Goal: Check status: Check status

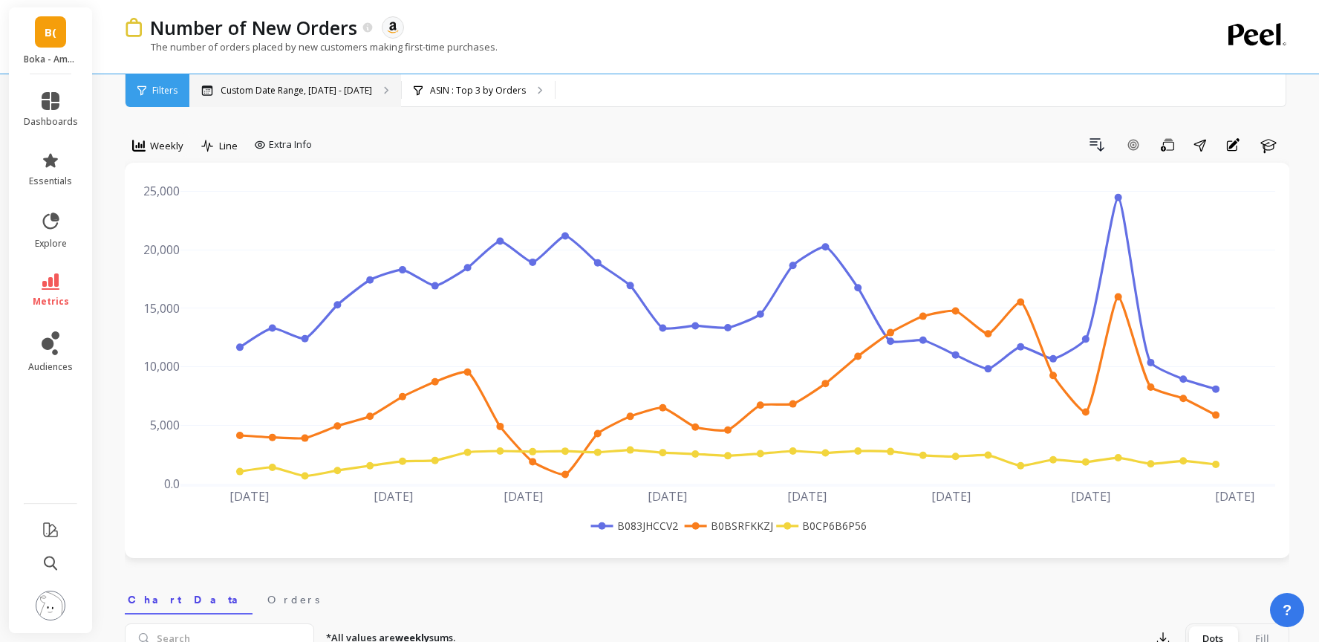
click at [327, 85] on p "Custom Date Range, [DATE] - [DATE]" at bounding box center [296, 91] width 151 height 12
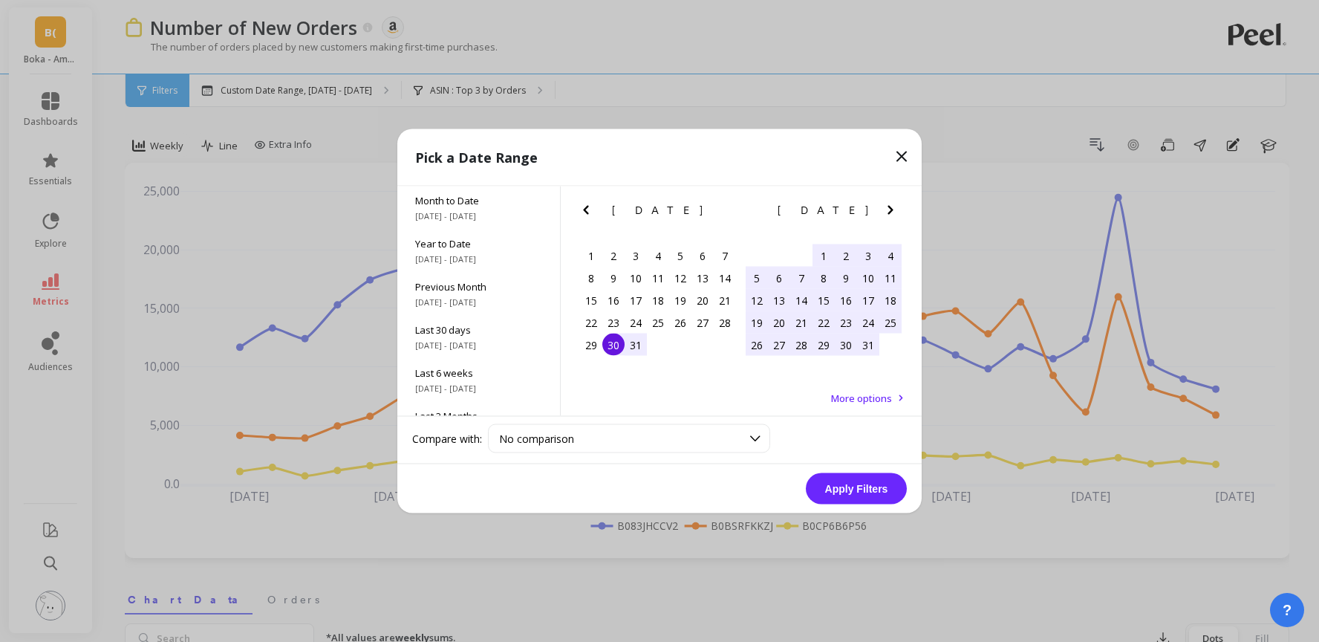
click at [904, 159] on icon at bounding box center [901, 156] width 9 height 9
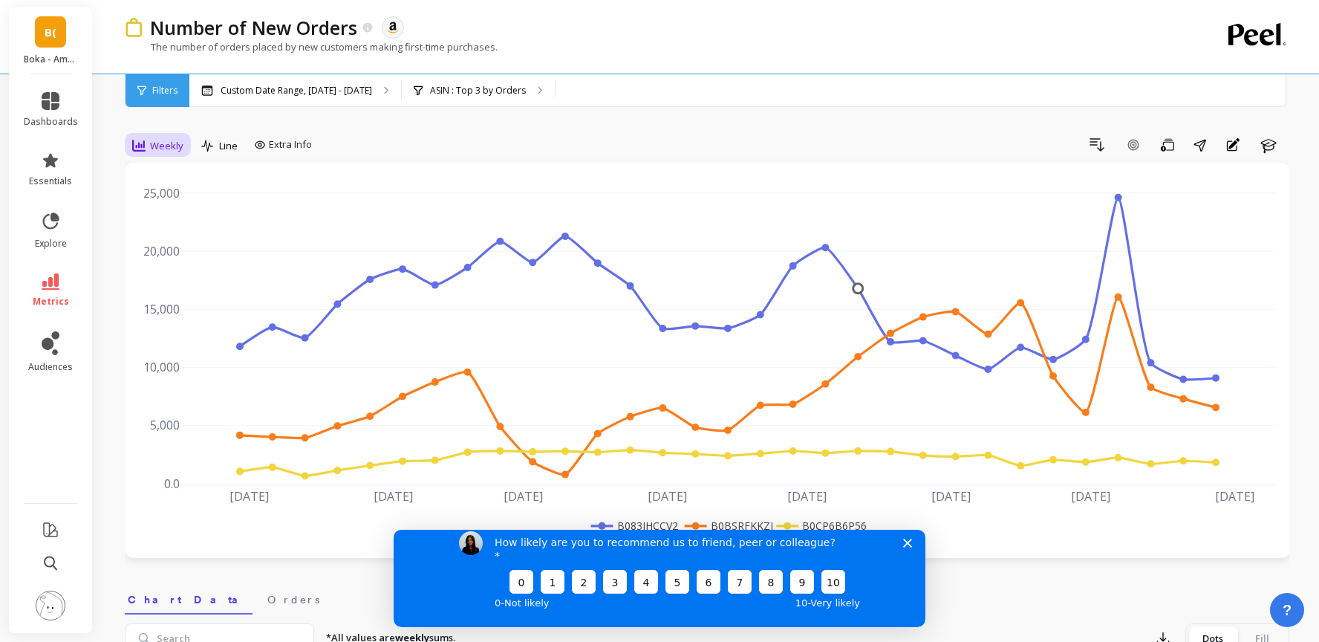
click at [163, 143] on span "Weekly" at bounding box center [166, 146] width 33 height 14
click at [156, 199] on div "Daily" at bounding box center [179, 208] width 102 height 26
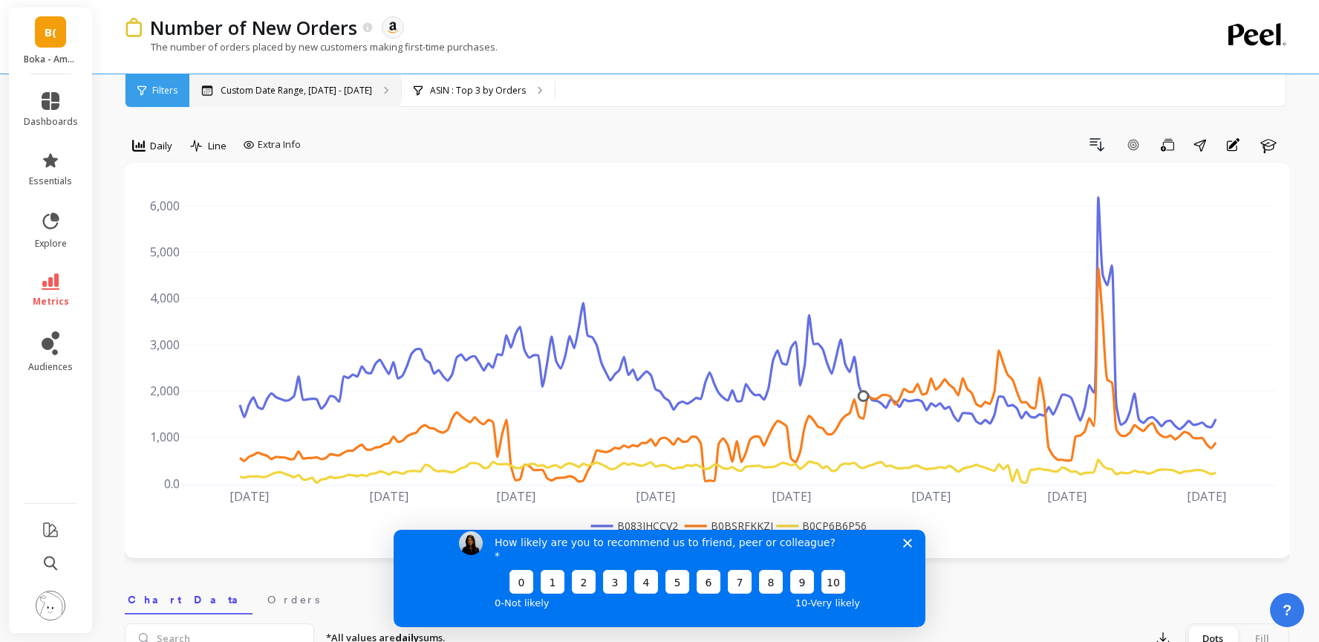
click at [361, 97] on div "Custom Date Range, [DATE] - [DATE]" at bounding box center [295, 90] width 212 height 33
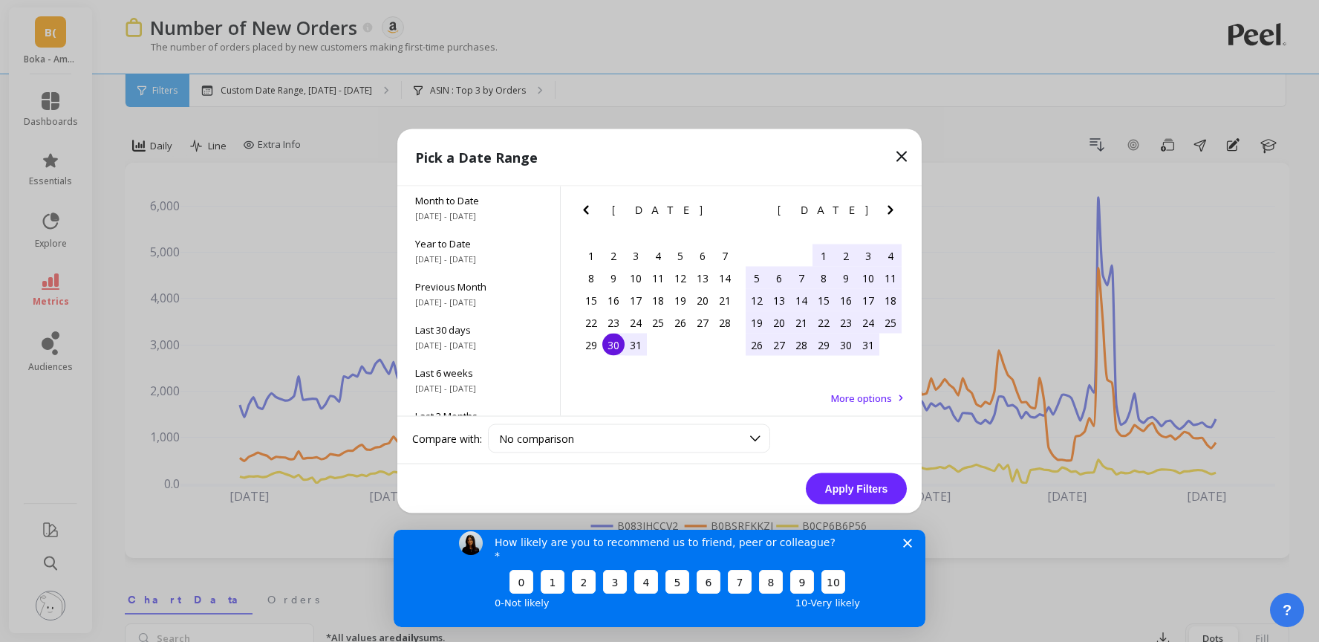
click at [611, 345] on div "30" at bounding box center [613, 344] width 22 height 22
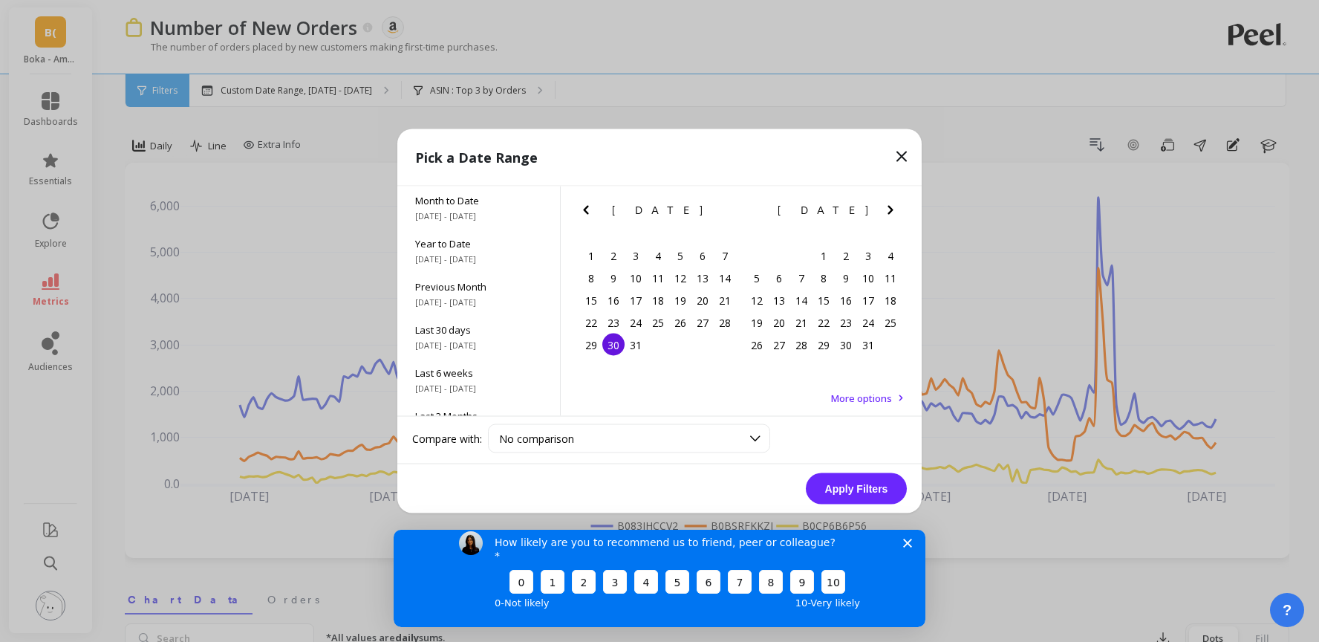
click at [885, 213] on icon "Next Month" at bounding box center [890, 210] width 18 height 18
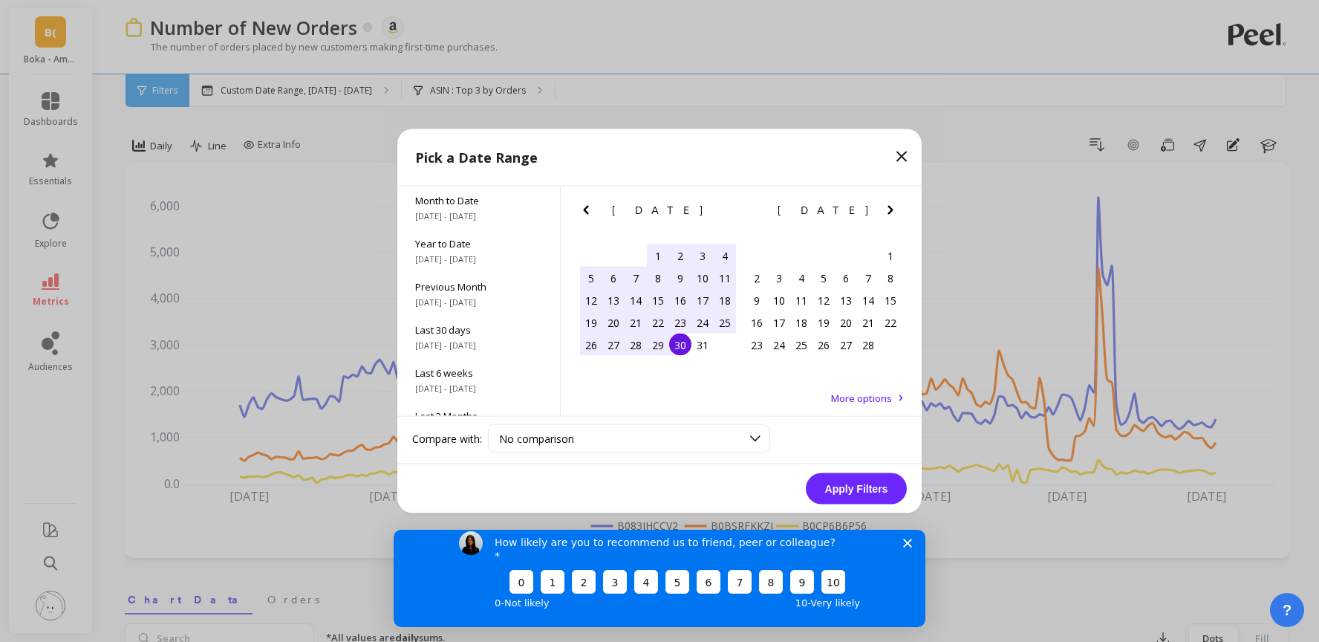
click at [885, 213] on icon "Next Month" at bounding box center [890, 210] width 18 height 18
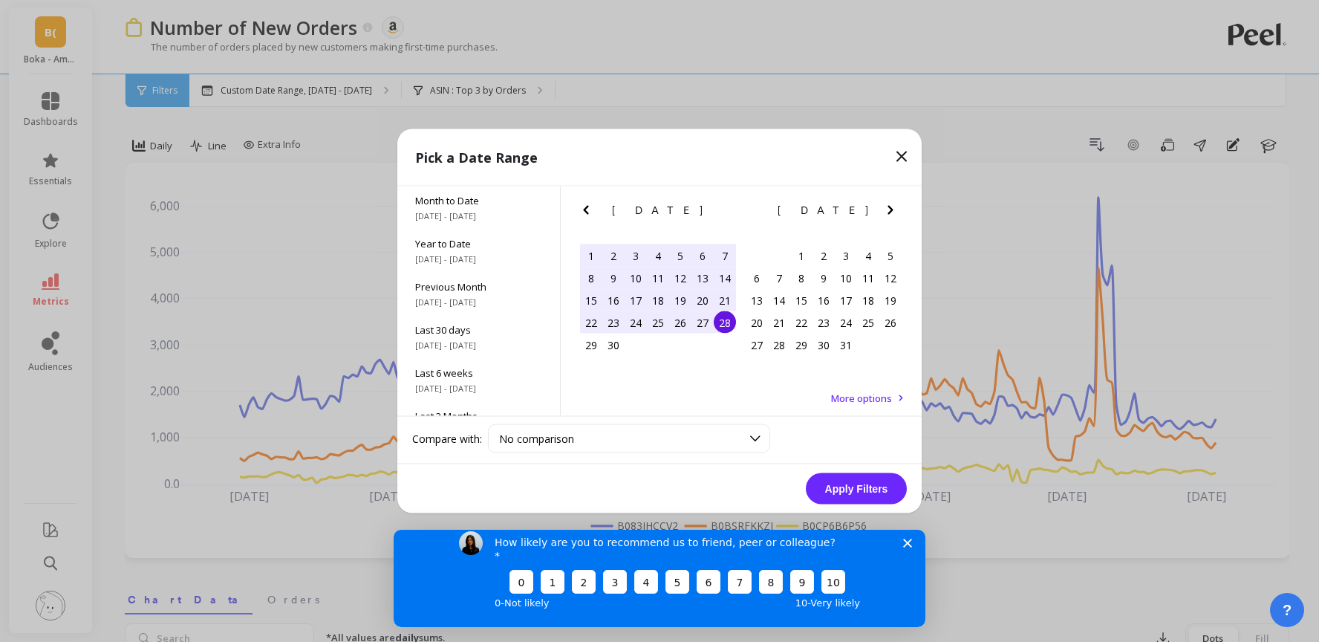
click at [885, 213] on icon "Next Month" at bounding box center [890, 210] width 18 height 18
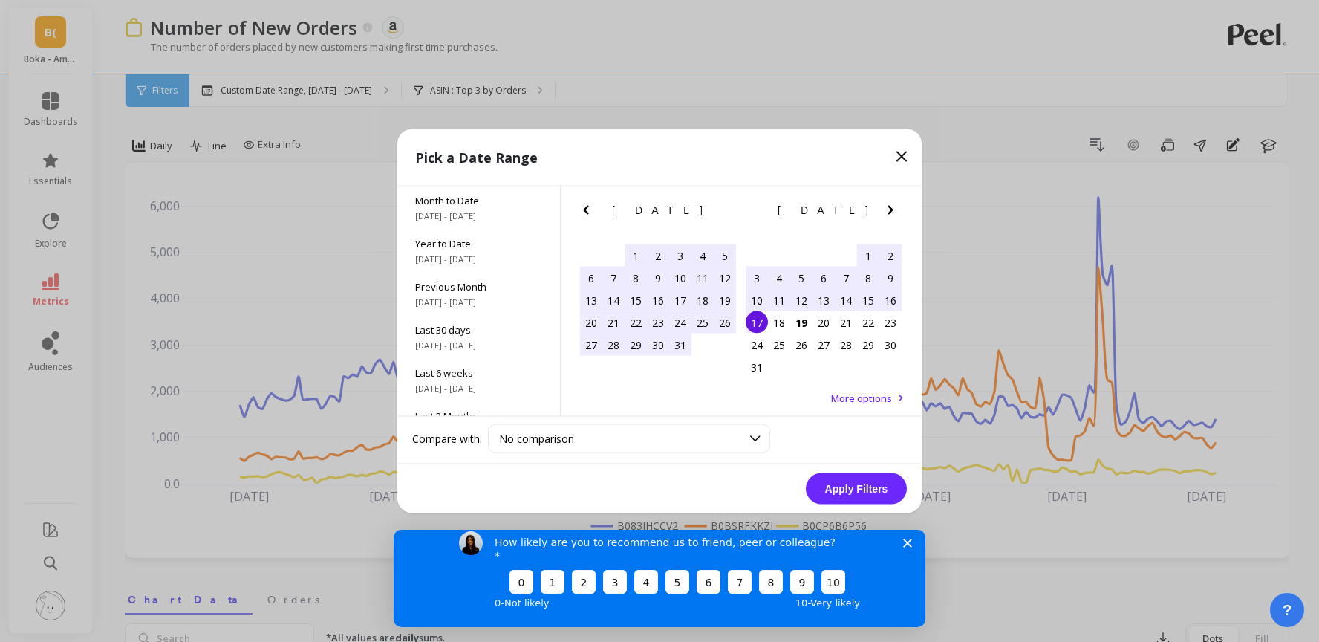
click at [754, 319] on div "17" at bounding box center [756, 322] width 22 height 22
click at [849, 494] on button "Apply Filters" at bounding box center [856, 488] width 101 height 31
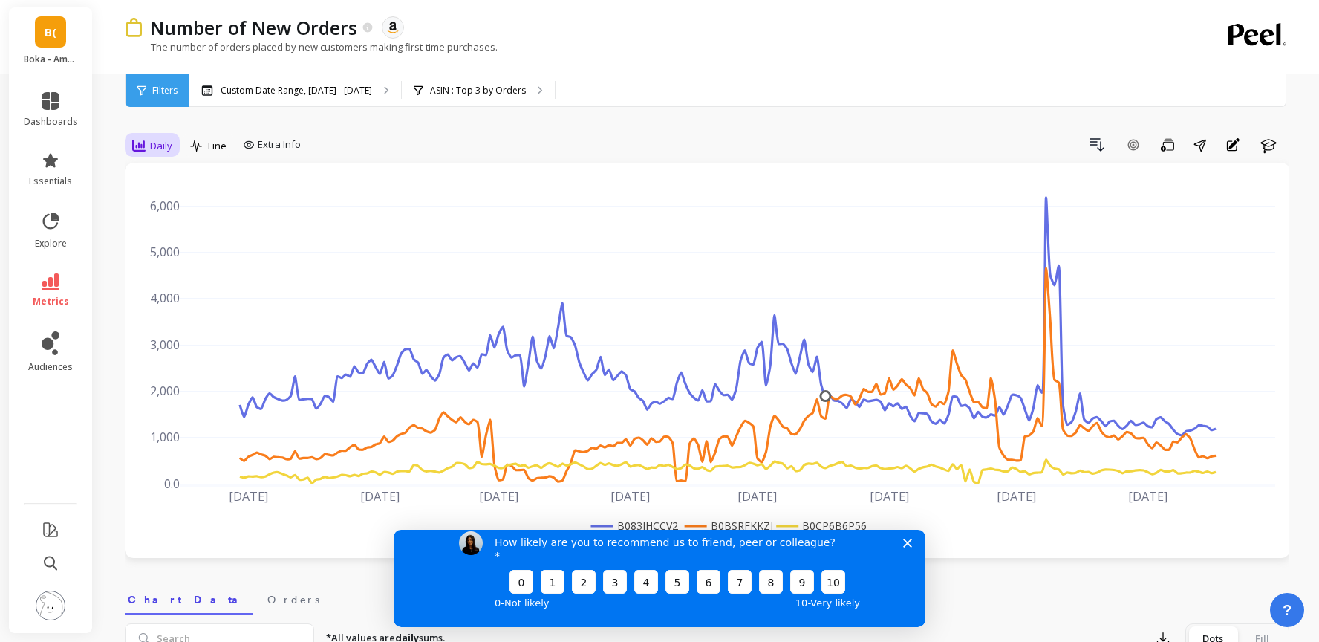
click at [155, 144] on span "Daily" at bounding box center [161, 146] width 22 height 14
click at [155, 236] on div "Weekly" at bounding box center [179, 236] width 85 height 14
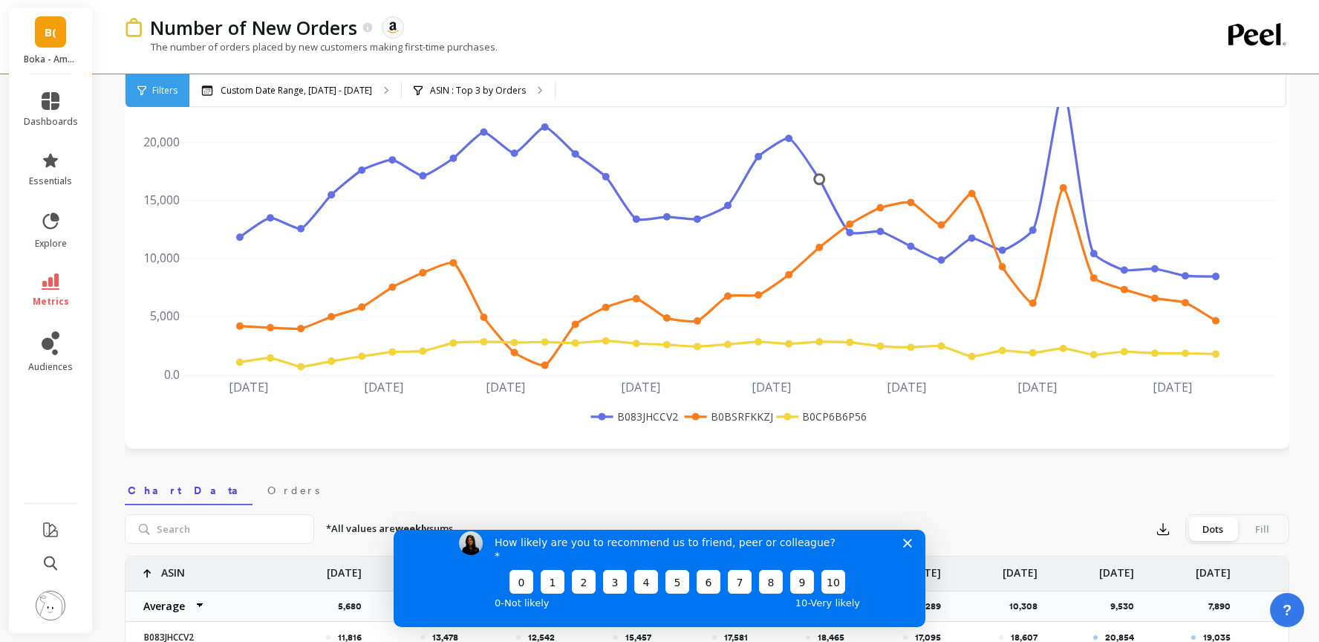
scroll to position [108, 0]
click at [526, 94] on p "ASIN : Top 3 by Orders" at bounding box center [478, 91] width 96 height 12
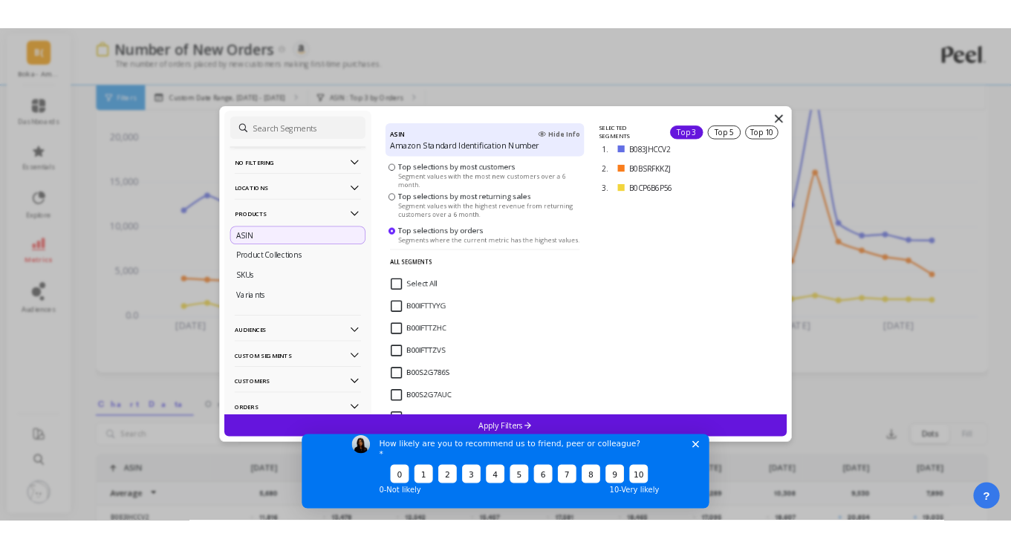
scroll to position [0, 0]
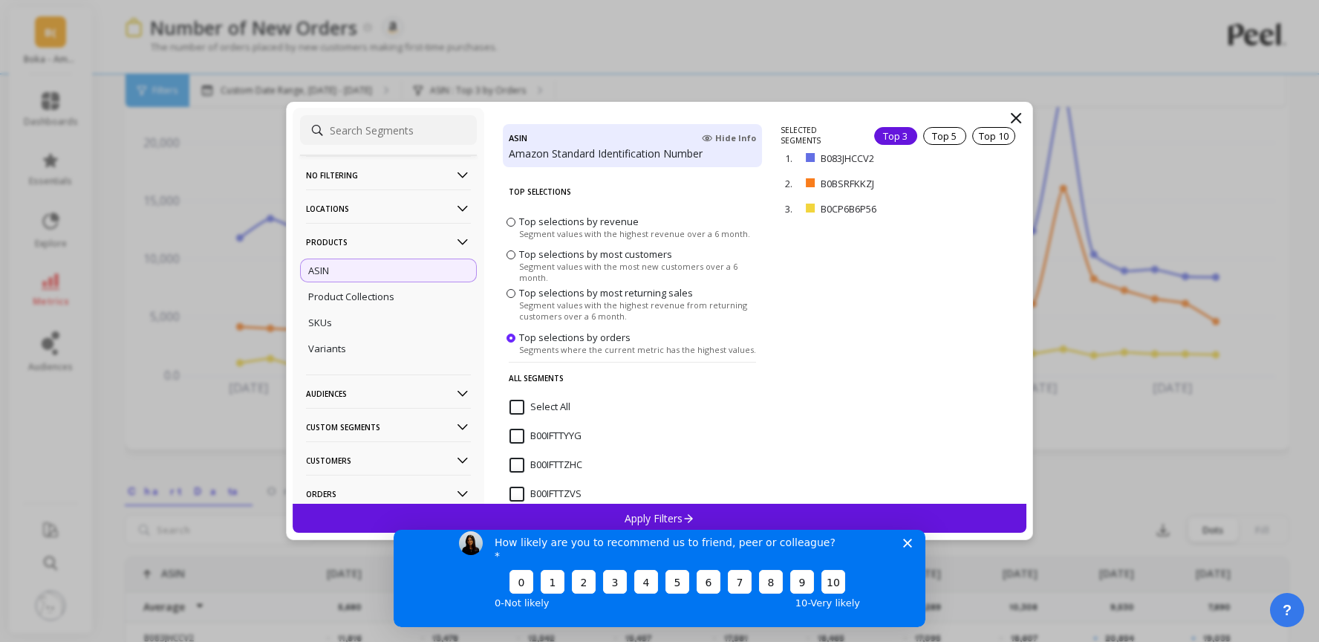
click at [1017, 117] on icon at bounding box center [1016, 118] width 18 height 18
